Goal: Navigation & Orientation: Find specific page/section

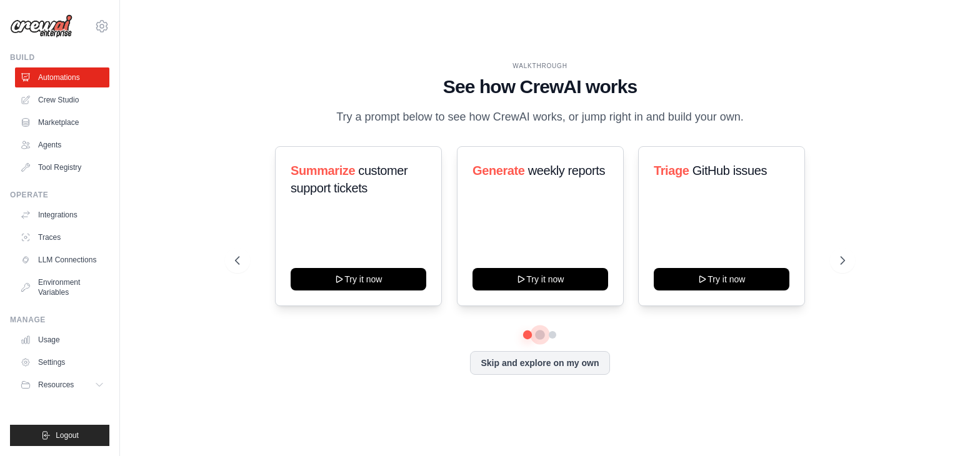
click at [540, 336] on button at bounding box center [540, 335] width 10 height 10
click at [555, 334] on button at bounding box center [552, 335] width 10 height 10
click at [58, 118] on link "Marketplace" at bounding box center [63, 122] width 94 height 20
